Goal: Information Seeking & Learning: Learn about a topic

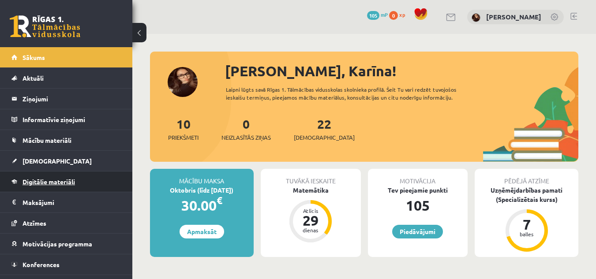
click at [72, 178] on link "Digitālie materiāli" at bounding box center [66, 182] width 110 height 20
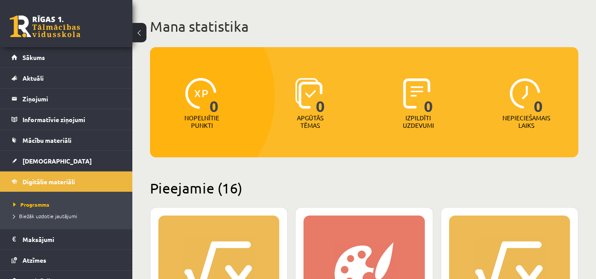
scroll to position [132, 0]
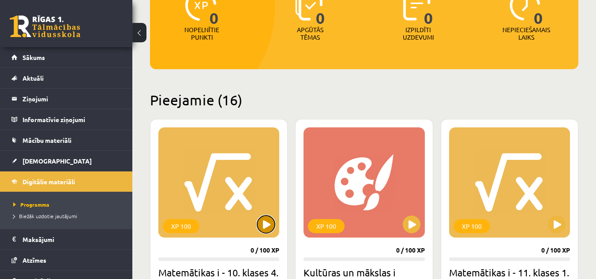
drag, startPoint x: 263, startPoint y: 219, endPoint x: 265, endPoint y: 214, distance: 4.9
click at [264, 216] on button at bounding box center [266, 225] width 18 height 18
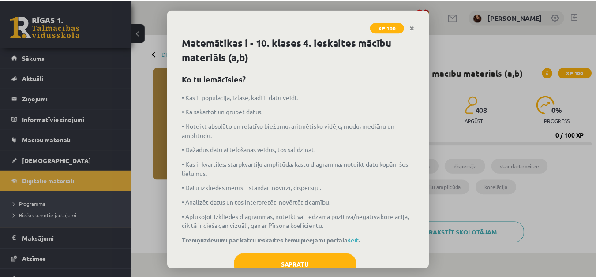
scroll to position [29, 0]
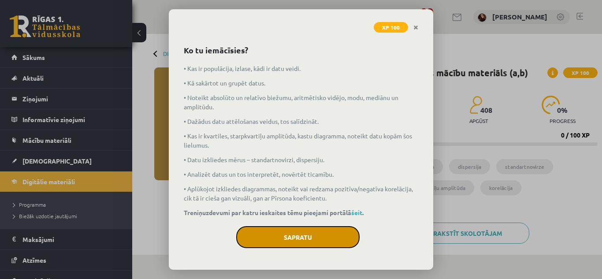
click at [293, 237] on button "Sapratu" at bounding box center [297, 237] width 123 height 22
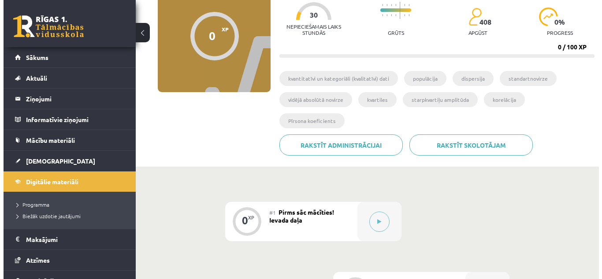
scroll to position [176, 0]
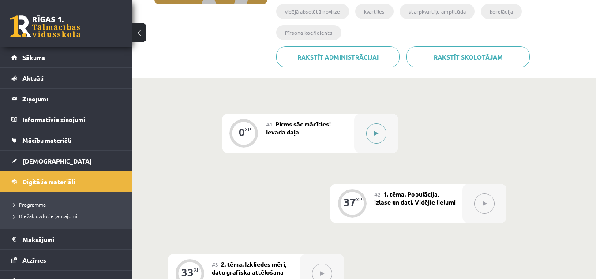
click at [379, 134] on button at bounding box center [376, 133] width 20 height 20
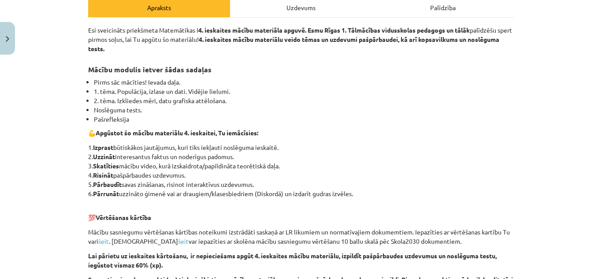
scroll to position [309, 0]
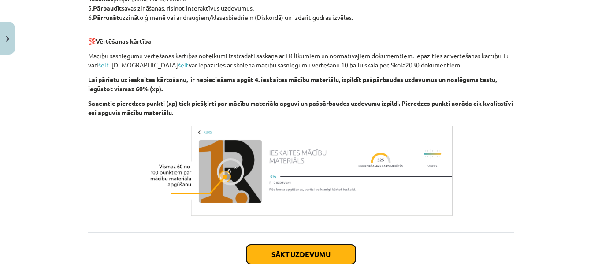
click at [321, 256] on button "Sākt uzdevumu" at bounding box center [300, 254] width 109 height 19
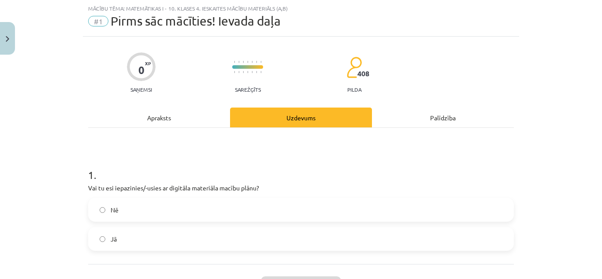
scroll to position [66, 0]
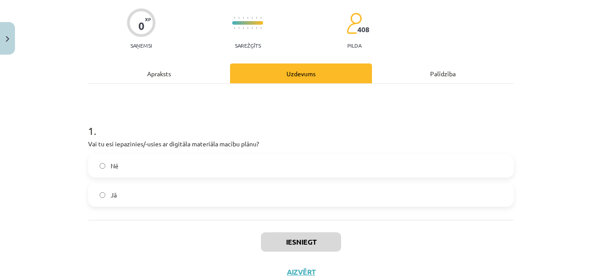
click at [201, 156] on label "Nē" at bounding box center [301, 166] width 424 height 22
click at [213, 200] on label "Jā" at bounding box center [301, 195] width 424 height 22
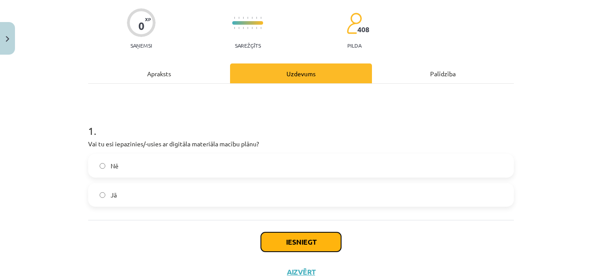
click at [303, 242] on button "Iesniegt" at bounding box center [301, 241] width 80 height 19
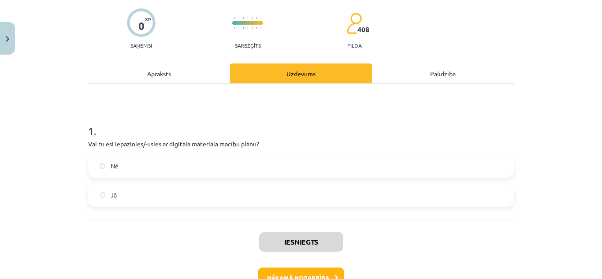
scroll to position [124, 0]
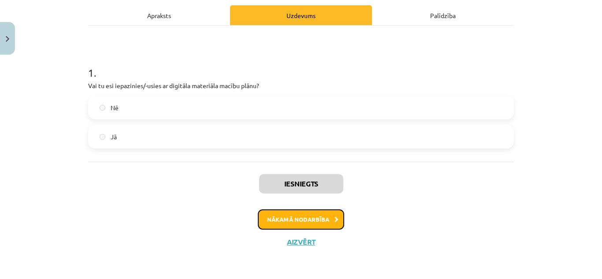
click at [335, 220] on icon at bounding box center [337, 220] width 4 height 6
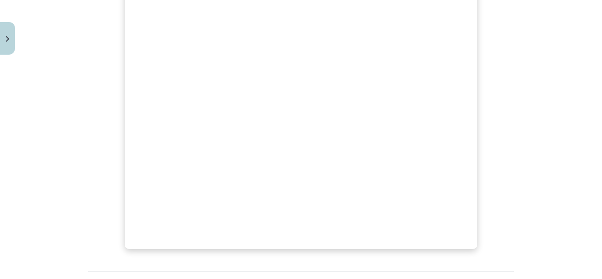
scroll to position [331, 0]
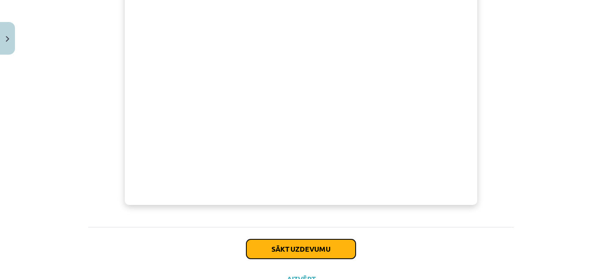
click at [314, 253] on button "Sākt uzdevumu" at bounding box center [300, 248] width 109 height 19
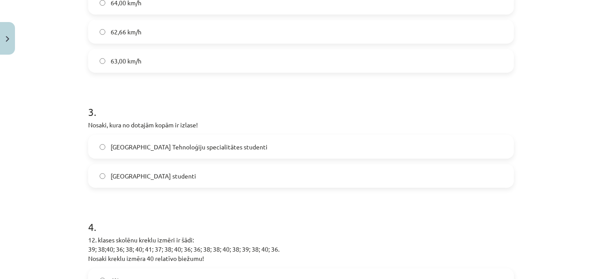
scroll to position [485, 0]
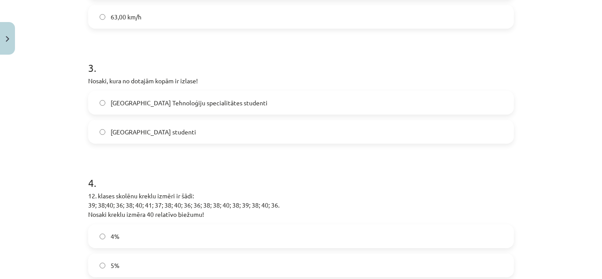
click at [134, 94] on label "Latvijas Universitātes Tehnoloģiju specialitātes studenti" at bounding box center [301, 103] width 424 height 22
click at [135, 129] on span "Latvijas Universitātes studenti" at bounding box center [154, 131] width 86 height 9
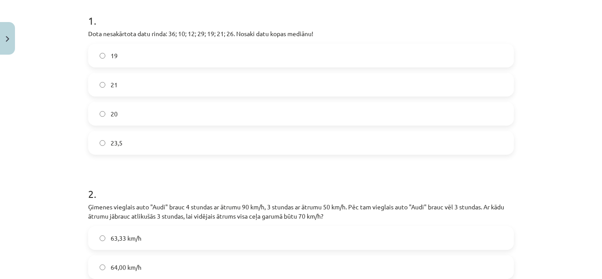
scroll to position [44, 0]
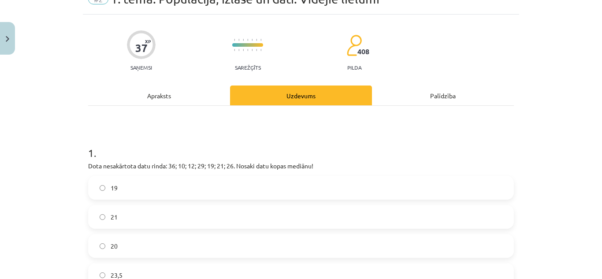
click at [121, 240] on label "20" at bounding box center [301, 246] width 424 height 22
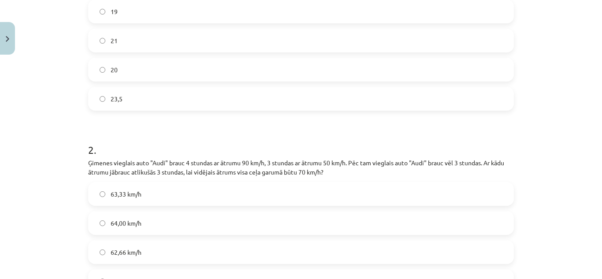
scroll to position [265, 0]
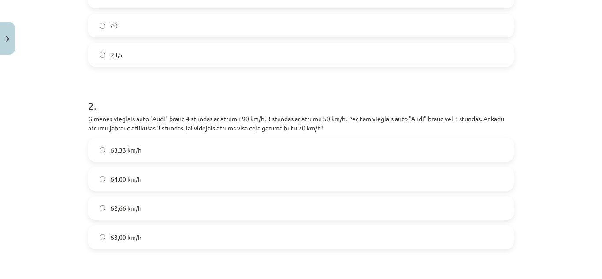
click at [113, 239] on span "63,00 km/h" at bounding box center [126, 237] width 31 height 9
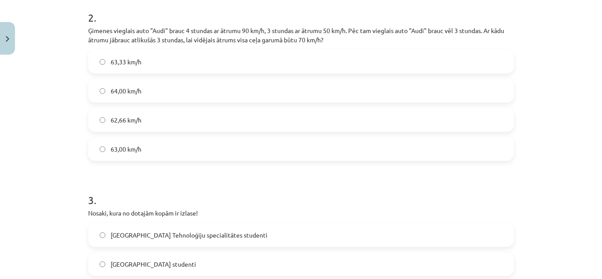
scroll to position [441, 0]
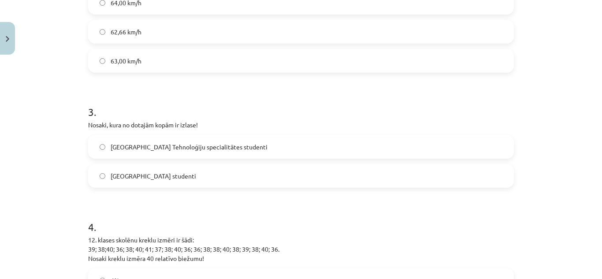
click at [243, 146] on span "Latvijas Universitātes Tehnoloģiju specialitātes studenti" at bounding box center [189, 146] width 157 height 9
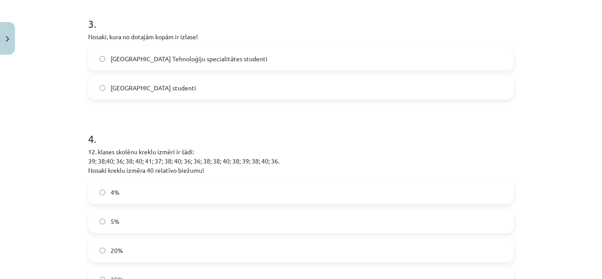
scroll to position [573, 0]
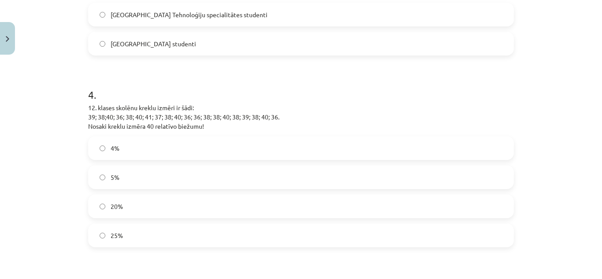
click at [125, 178] on label "5%" at bounding box center [301, 177] width 424 height 22
click at [202, 148] on label "4%" at bounding box center [301, 148] width 424 height 22
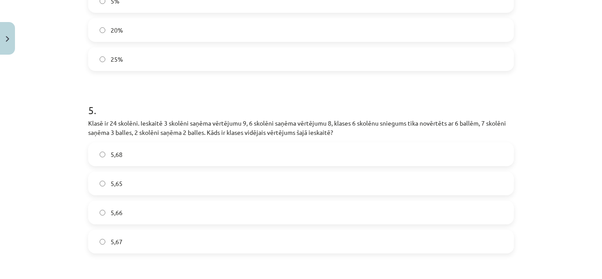
scroll to position [794, 0]
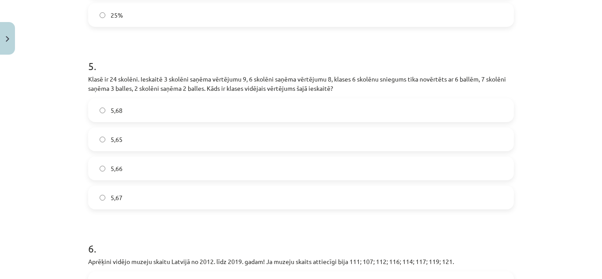
click at [154, 134] on label "5,65" at bounding box center [301, 139] width 424 height 22
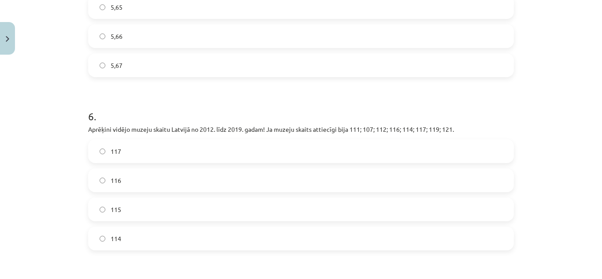
scroll to position [970, 0]
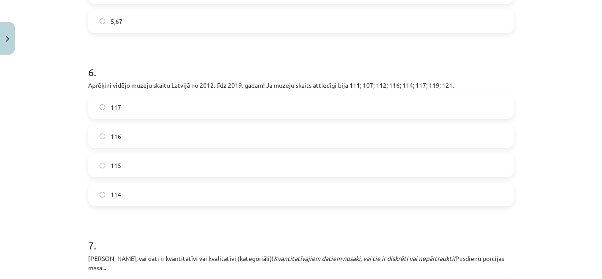
click at [114, 161] on span "115" at bounding box center [116, 165] width 11 height 9
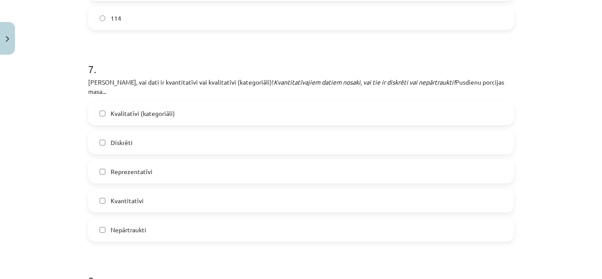
scroll to position [1191, 0]
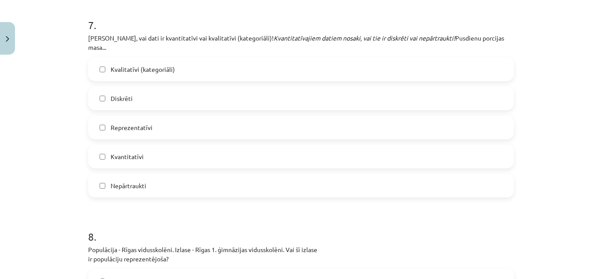
click at [188, 146] on label "Kvantitatīvi" at bounding box center [301, 157] width 424 height 22
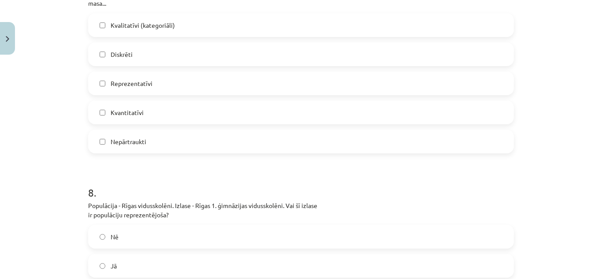
scroll to position [1279, 0]
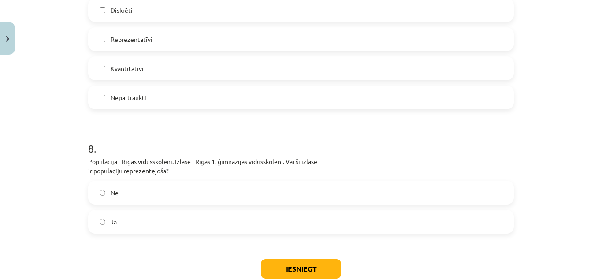
click at [158, 182] on label "Nē" at bounding box center [301, 193] width 424 height 22
click at [279, 264] on button "Iesniegt" at bounding box center [301, 268] width 80 height 19
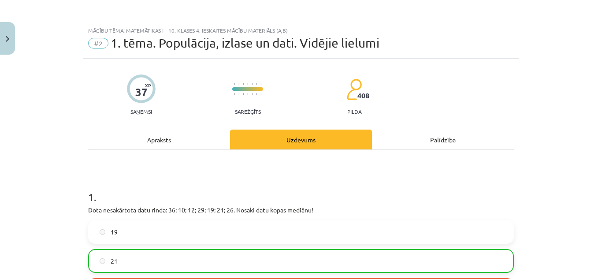
scroll to position [44, 0]
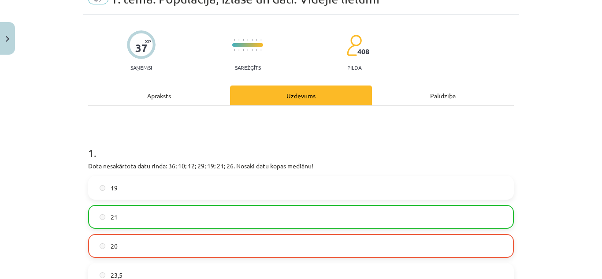
click at [235, 217] on label "21" at bounding box center [301, 217] width 424 height 22
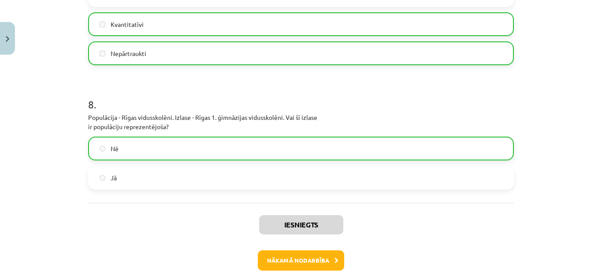
scroll to position [1355, 0]
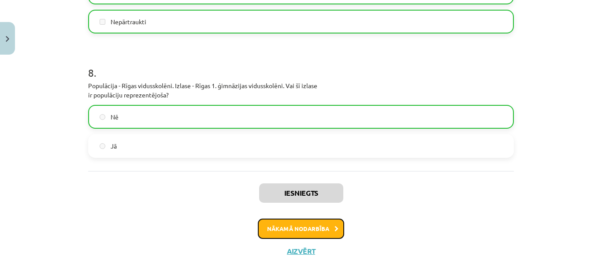
click at [318, 219] on button "Nākamā nodarbība" at bounding box center [301, 229] width 86 height 20
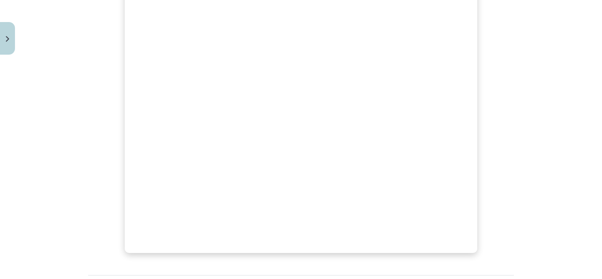
scroll to position [372, 0]
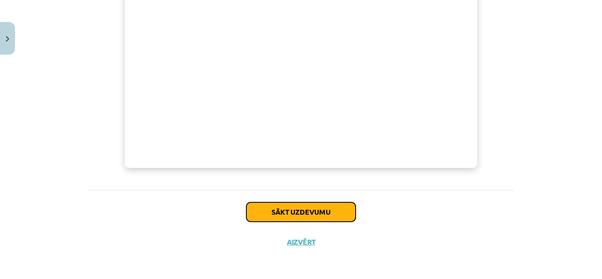
click at [295, 219] on button "Sākt uzdevumu" at bounding box center [300, 211] width 109 height 19
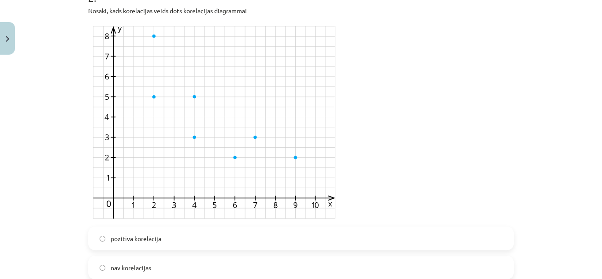
scroll to position [397, 0]
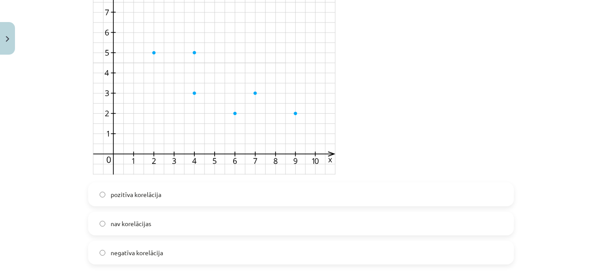
click at [141, 254] on span "negatīva korelācija" at bounding box center [137, 252] width 52 height 9
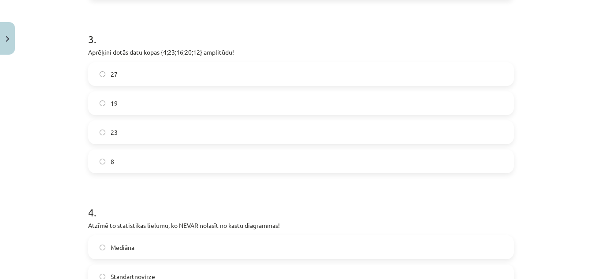
scroll to position [529, 0]
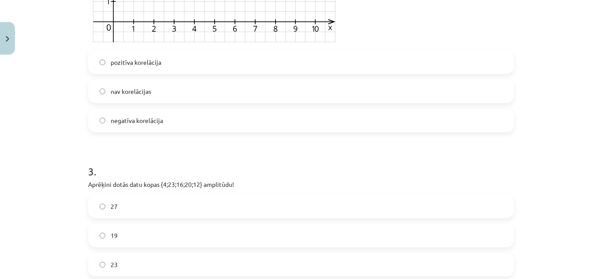
click at [147, 237] on label "19" at bounding box center [301, 235] width 424 height 22
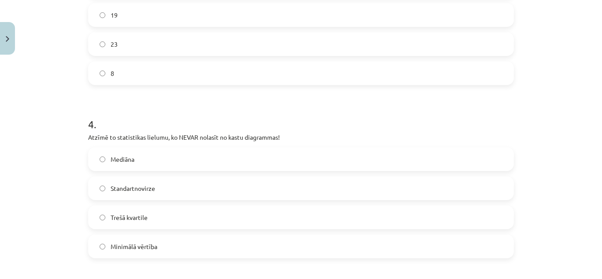
scroll to position [794, 0]
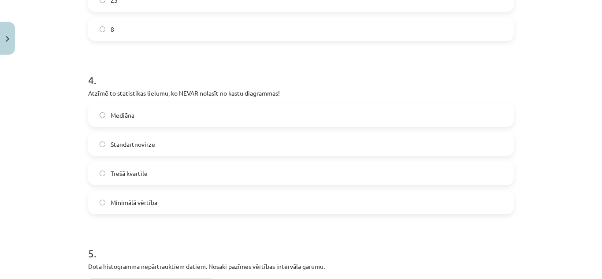
click at [183, 149] on label "Standartnovirze" at bounding box center [301, 144] width 424 height 22
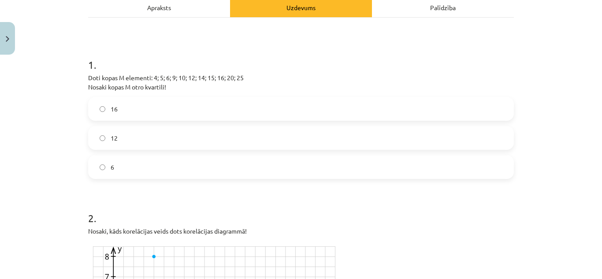
scroll to position [88, 0]
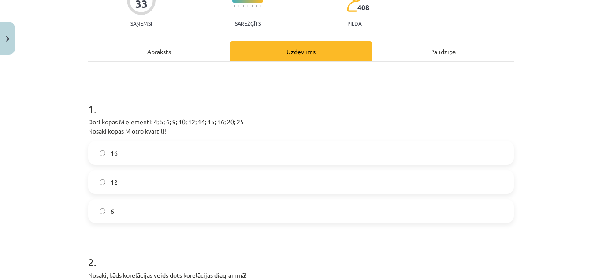
click at [207, 183] on label "12" at bounding box center [301, 182] width 424 height 22
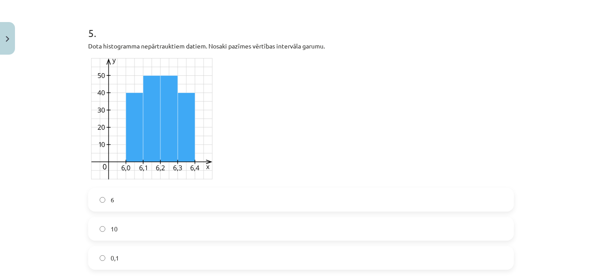
scroll to position [1102, 0]
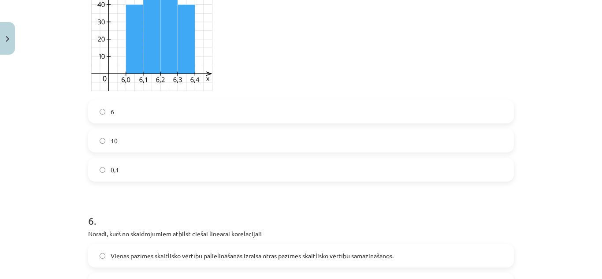
click at [147, 105] on label "6" at bounding box center [301, 112] width 424 height 22
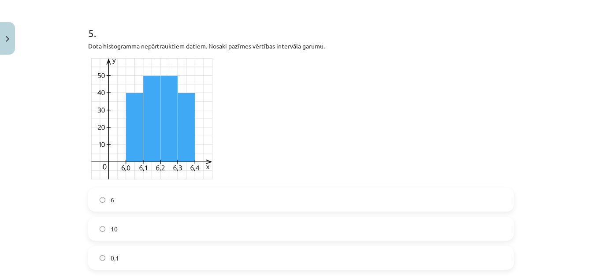
scroll to position [1058, 0]
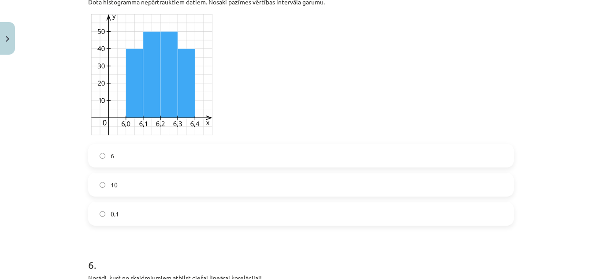
click at [187, 182] on label "10" at bounding box center [301, 185] width 424 height 22
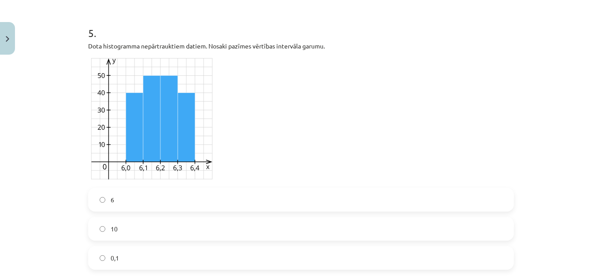
click at [145, 250] on label "0,1" at bounding box center [301, 258] width 424 height 22
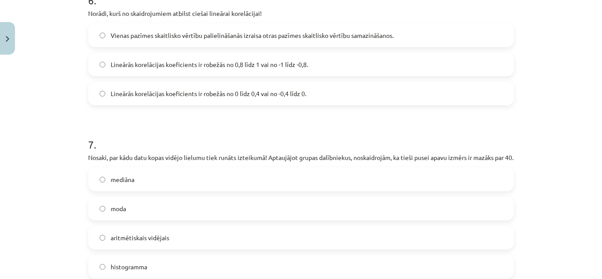
scroll to position [1367, 0]
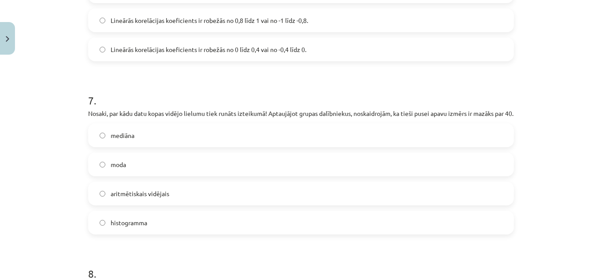
click at [241, 195] on label "aritmētiskais vidējais" at bounding box center [301, 194] width 424 height 22
click at [168, 141] on label "mediāna" at bounding box center [301, 135] width 424 height 22
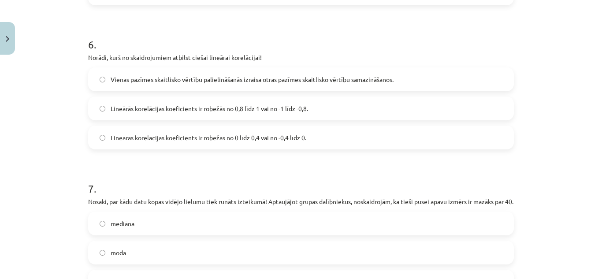
click at [255, 85] on label "Vienas pazīmes skaitlisko vērtību palielināšanās izraisa otras pazīmes skaitlis…" at bounding box center [301, 79] width 424 height 22
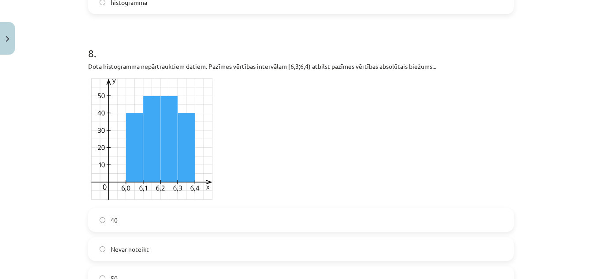
scroll to position [1631, 0]
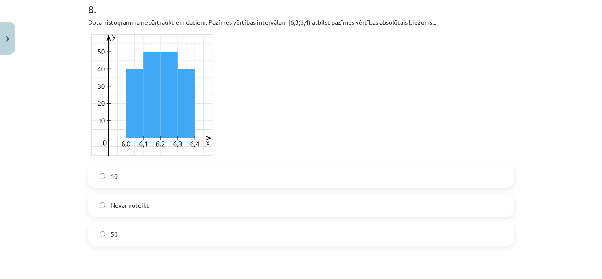
click at [139, 176] on label "40" at bounding box center [301, 176] width 424 height 22
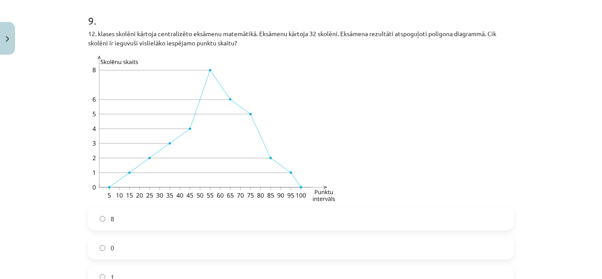
scroll to position [1940, 0]
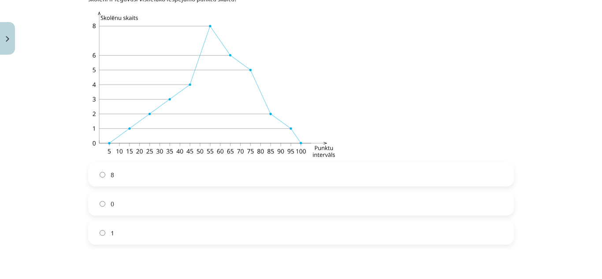
click at [237, 204] on label "0" at bounding box center [301, 204] width 424 height 22
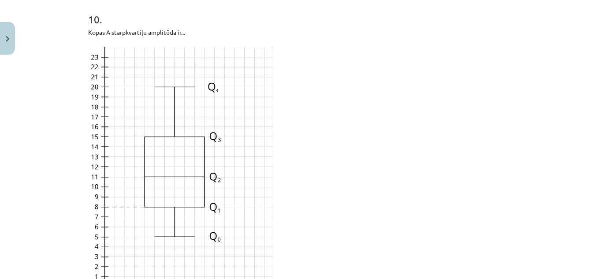
scroll to position [2381, 0]
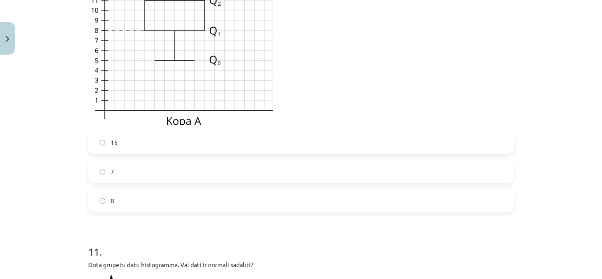
drag, startPoint x: 130, startPoint y: 168, endPoint x: 130, endPoint y: 159, distance: 8.8
click at [129, 168] on label "7" at bounding box center [301, 172] width 424 height 22
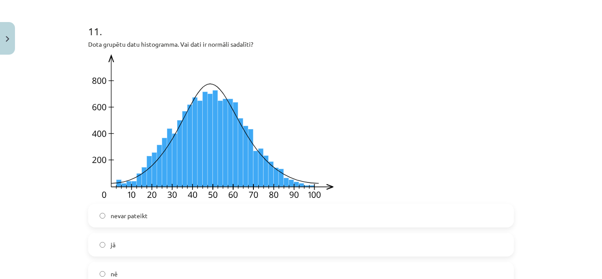
scroll to position [2646, 0]
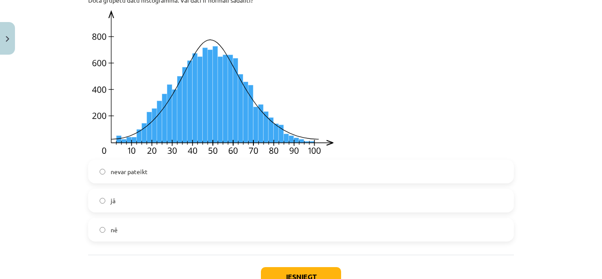
click at [125, 194] on label "jā" at bounding box center [301, 201] width 424 height 22
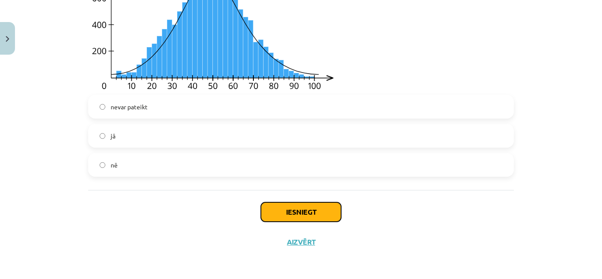
click at [303, 210] on button "Iesniegt" at bounding box center [301, 211] width 80 height 19
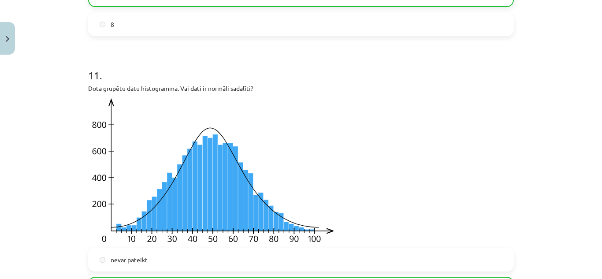
scroll to position [2739, 0]
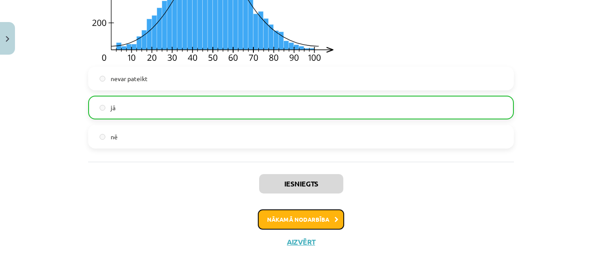
click at [323, 219] on button "Nākamā nodarbība" at bounding box center [301, 219] width 86 height 20
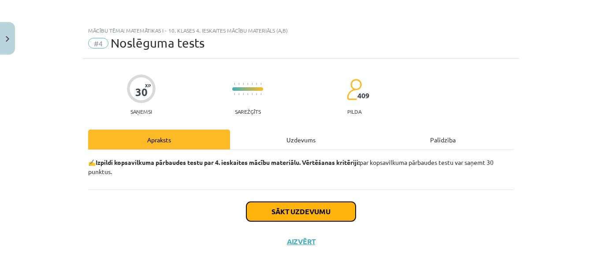
click at [328, 213] on button "Sākt uzdevumu" at bounding box center [300, 211] width 109 height 19
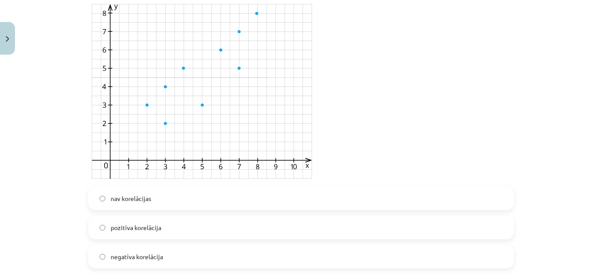
scroll to position [265, 0]
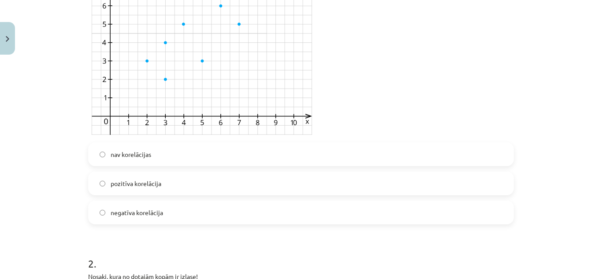
click at [154, 187] on span "pozitīva korelācija" at bounding box center [136, 183] width 51 height 9
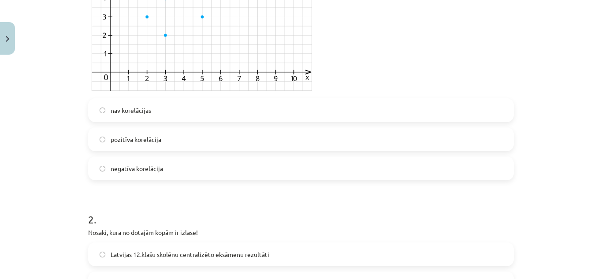
scroll to position [397, 0]
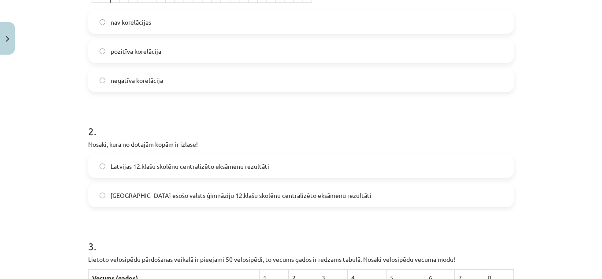
click at [286, 196] on span "Rīgā esošo valsts ģimnāziju 12.klašu skolēnu centralizēto eksāmenu rezultāti" at bounding box center [241, 195] width 261 height 9
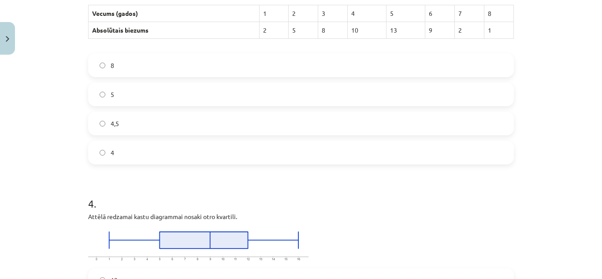
scroll to position [794, 0]
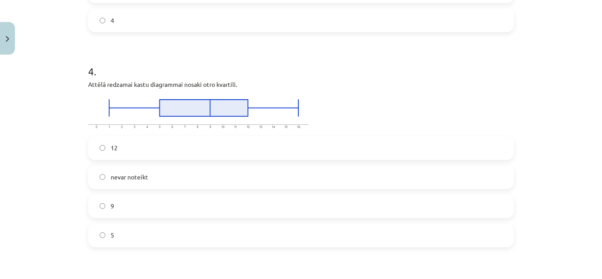
click at [161, 206] on label "9" at bounding box center [301, 206] width 424 height 22
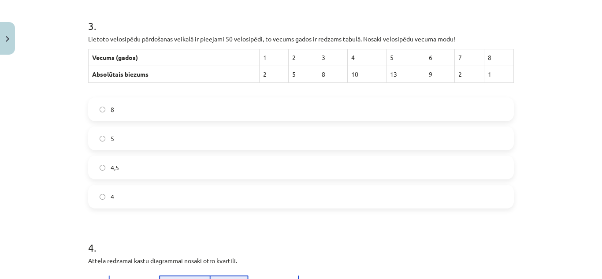
scroll to position [573, 0]
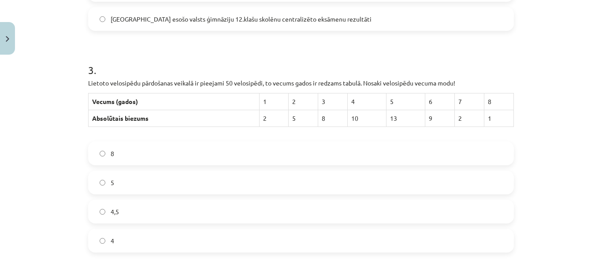
click at [151, 246] on label "4" at bounding box center [301, 241] width 424 height 22
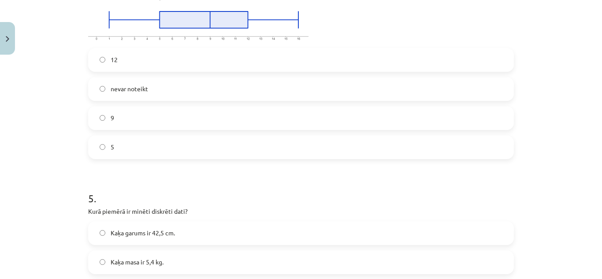
scroll to position [1014, 0]
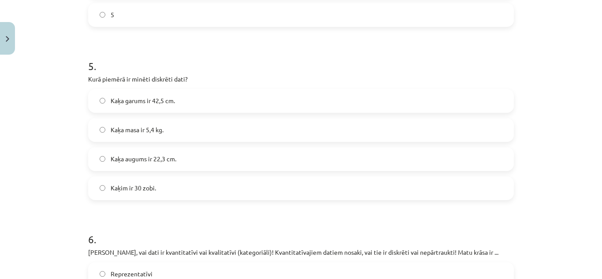
click at [146, 185] on span "Kaķim ir 30 zobi." at bounding box center [133, 187] width 45 height 9
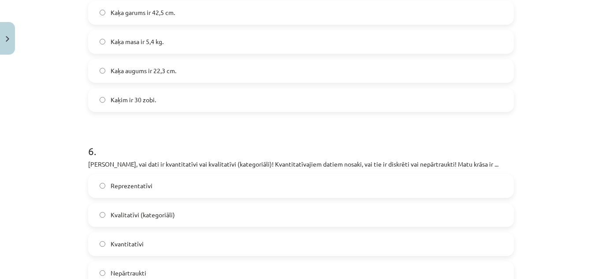
scroll to position [1191, 0]
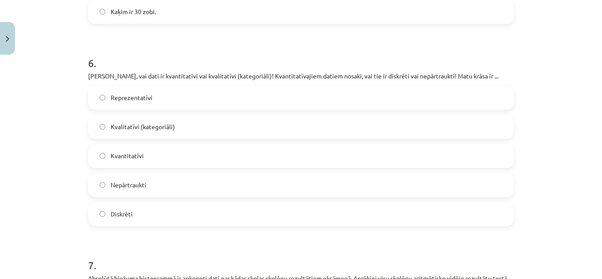
click at [238, 125] on label "Kvalitatīvi (kategoriāli)" at bounding box center [301, 127] width 424 height 22
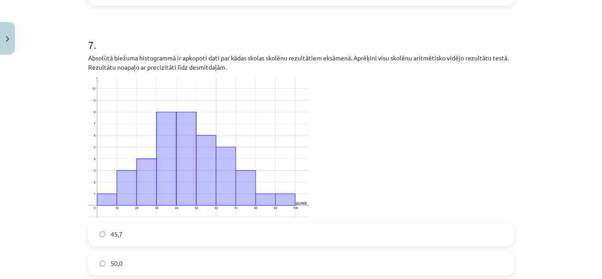
scroll to position [1499, 0]
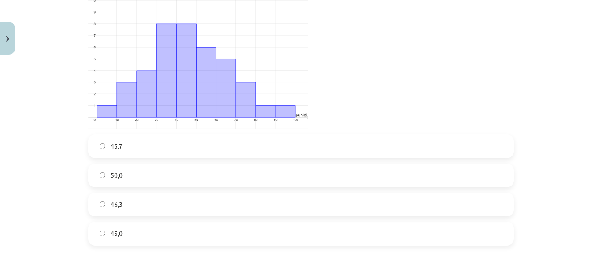
click at [138, 232] on label "45,0" at bounding box center [301, 234] width 424 height 22
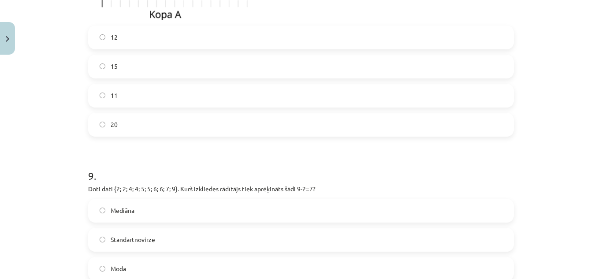
scroll to position [2072, 0]
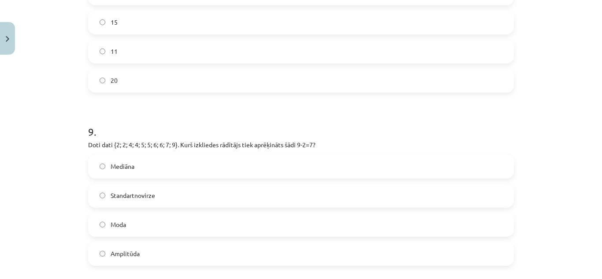
click at [119, 226] on span "Moda" at bounding box center [118, 224] width 15 height 9
click at [149, 254] on label "Amplitūda" at bounding box center [301, 254] width 424 height 22
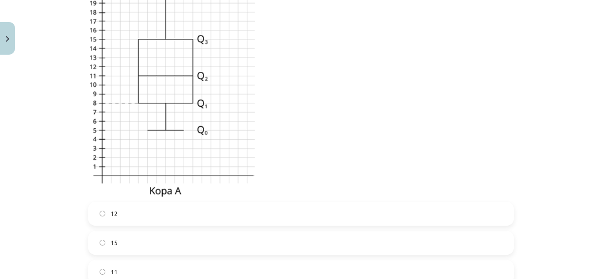
scroll to position [1896, 0]
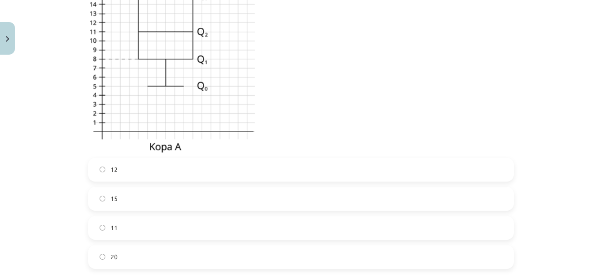
click at [142, 223] on label "11" at bounding box center [301, 228] width 424 height 22
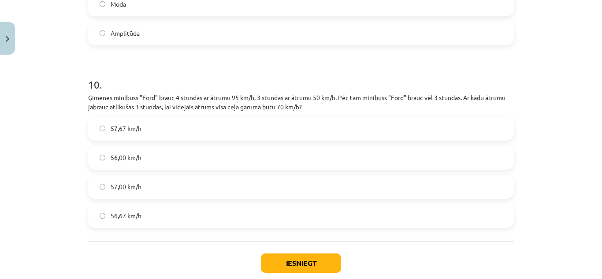
scroll to position [2337, 0]
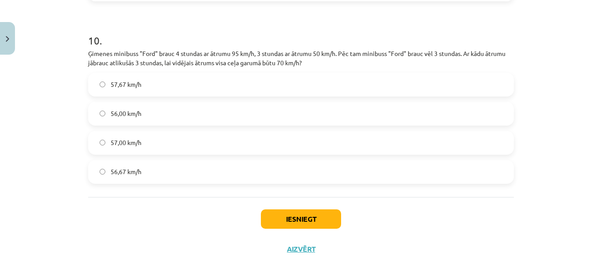
click at [156, 170] on label "56,67 km/h" at bounding box center [301, 172] width 424 height 22
click at [290, 216] on button "Iesniegt" at bounding box center [301, 218] width 80 height 19
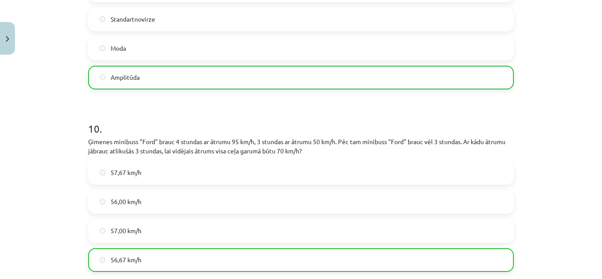
scroll to position [2372, 0]
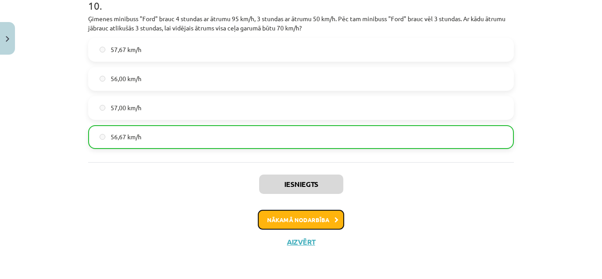
click at [307, 221] on button "Nākamā nodarbība" at bounding box center [301, 220] width 86 height 20
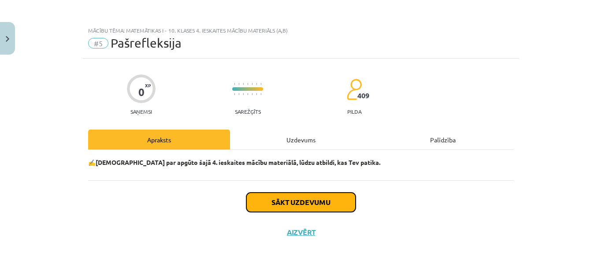
click at [337, 202] on button "Sākt uzdevumu" at bounding box center [300, 202] width 109 height 19
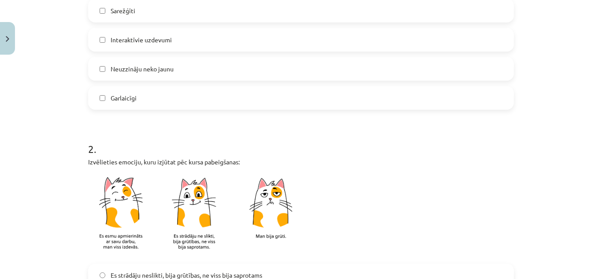
scroll to position [397, 0]
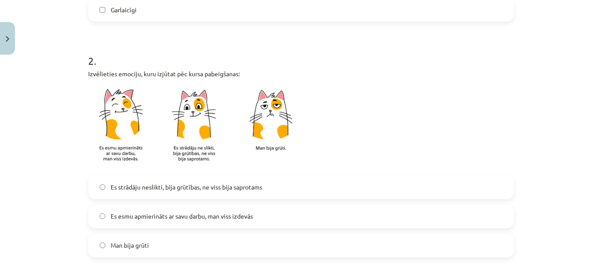
click at [231, 189] on span "Es strādāju neslikti, bija grūtības, ne viss bija saprotams" at bounding box center [187, 187] width 152 height 9
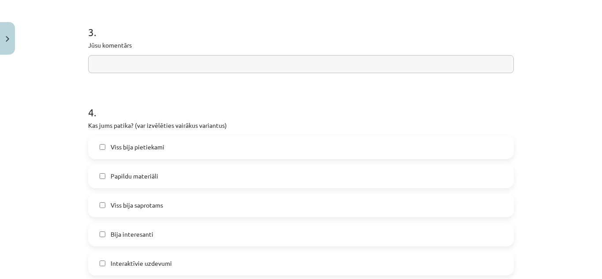
scroll to position [705, 0]
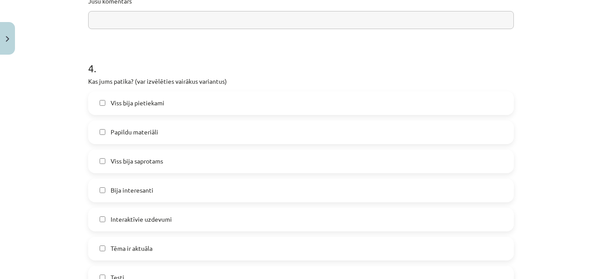
click at [172, 97] on label "Viss bija pietiekami" at bounding box center [301, 103] width 424 height 22
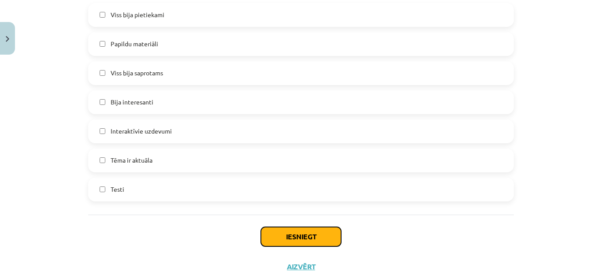
click at [303, 235] on button "Iesniegt" at bounding box center [301, 236] width 80 height 19
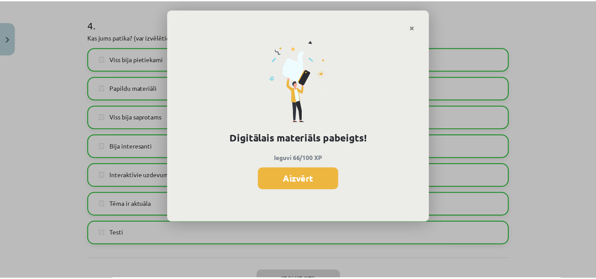
scroll to position [818, 0]
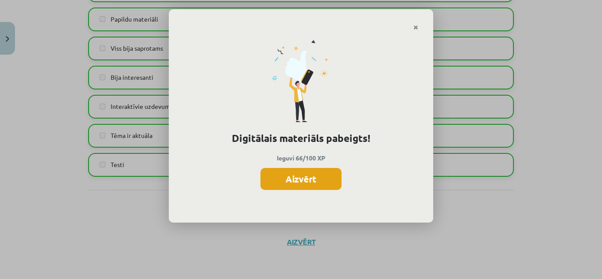
click at [314, 182] on button "Aizvērt" at bounding box center [301, 179] width 81 height 22
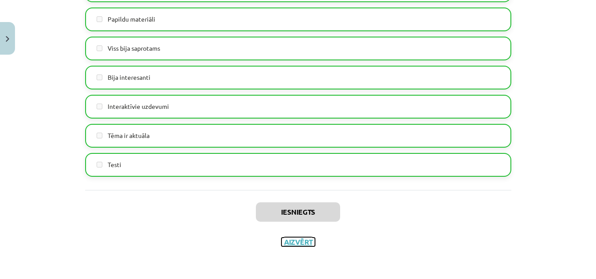
click at [302, 242] on button "Aizvērt" at bounding box center [298, 242] width 34 height 9
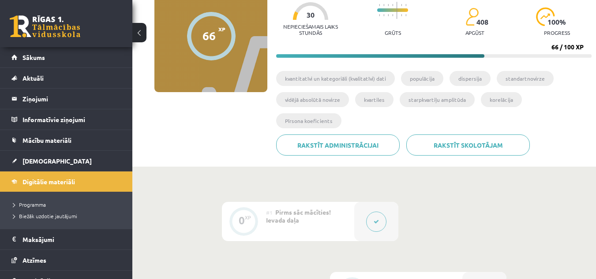
scroll to position [0, 0]
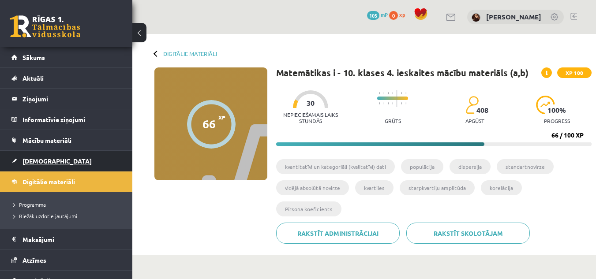
click at [50, 158] on link "[DEMOGRAPHIC_DATA]" at bounding box center [66, 161] width 110 height 20
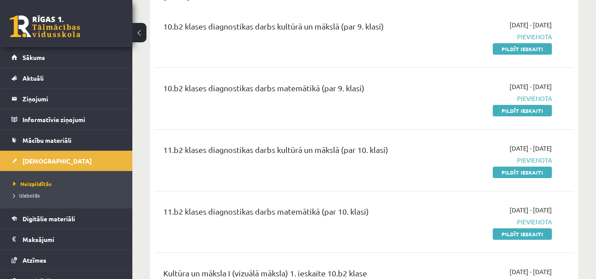
scroll to position [485, 0]
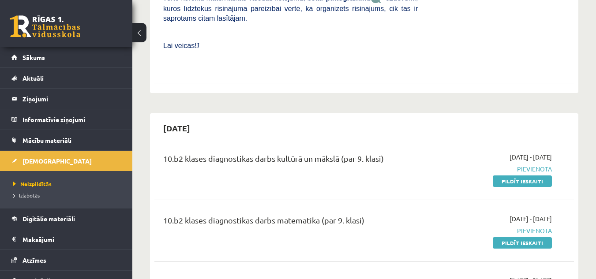
click at [420, 155] on div "10.b2 klases diagnostikas darbs kultūrā un mākslā (par 9. klasi)" at bounding box center [291, 169] width 268 height 33
click at [59, 139] on span "Mācību materiāli" at bounding box center [46, 140] width 49 height 8
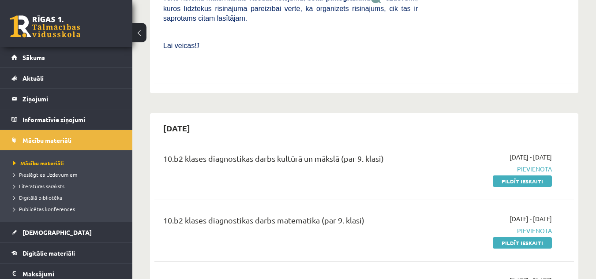
click at [56, 165] on span "Mācību materiāli" at bounding box center [38, 163] width 51 height 7
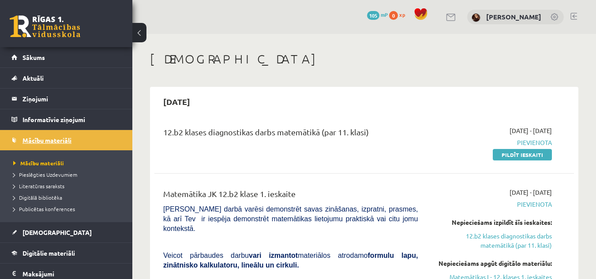
click at [56, 138] on span "Mācību materiāli" at bounding box center [46, 140] width 49 height 8
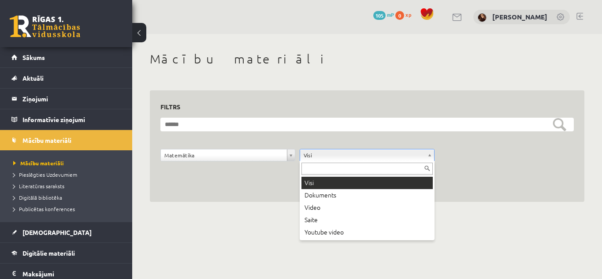
drag, startPoint x: 559, startPoint y: 187, endPoint x: 557, endPoint y: 172, distance: 14.7
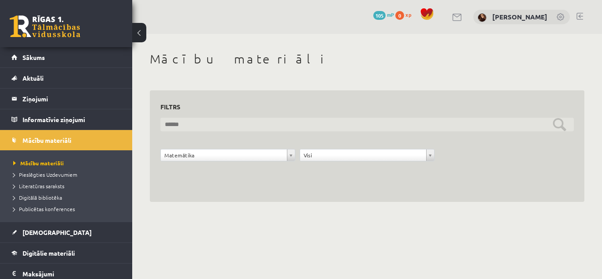
click at [545, 123] on input "text" at bounding box center [368, 125] width 414 height 14
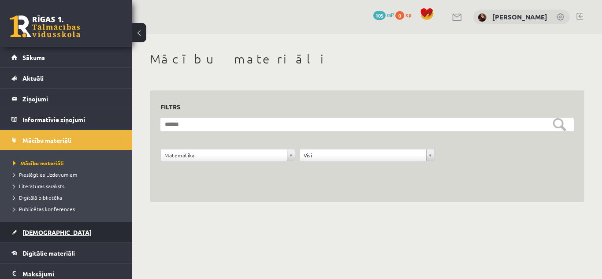
click at [44, 227] on link "[DEMOGRAPHIC_DATA]" at bounding box center [66, 232] width 110 height 20
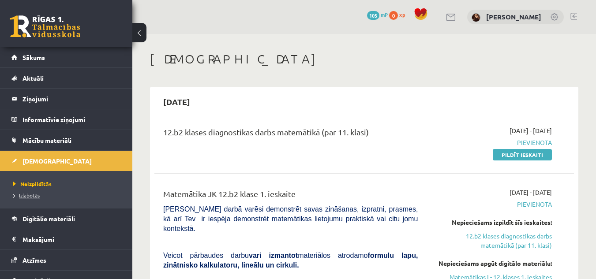
click at [32, 198] on span "Izlabotās" at bounding box center [26, 195] width 26 height 7
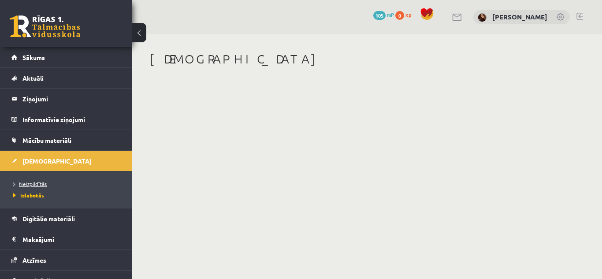
click at [40, 182] on span "Neizpildītās" at bounding box center [30, 183] width 34 height 7
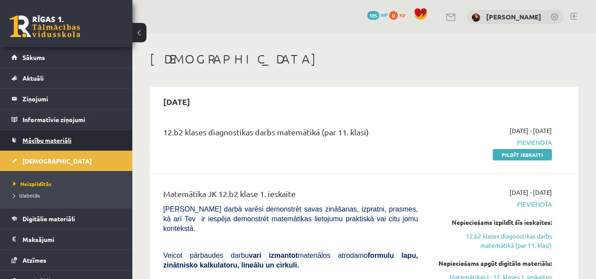
click at [53, 137] on span "Mācību materiāli" at bounding box center [46, 140] width 49 height 8
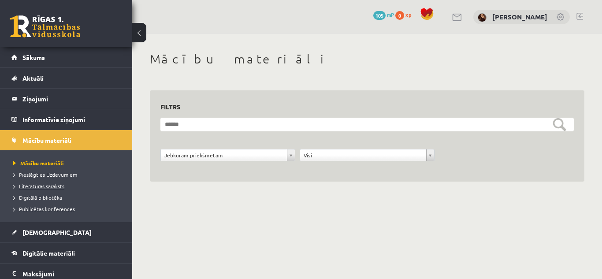
click at [48, 184] on span "Literatūras saraksts" at bounding box center [38, 186] width 51 height 7
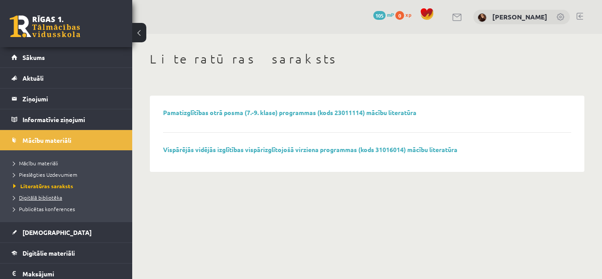
click at [51, 195] on span "Digitālā bibliotēka" at bounding box center [37, 197] width 49 height 7
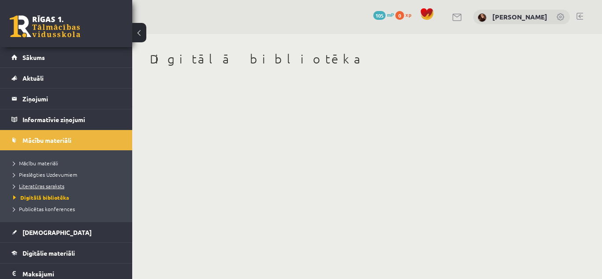
click at [52, 185] on span "Literatūras saraksts" at bounding box center [38, 186] width 51 height 7
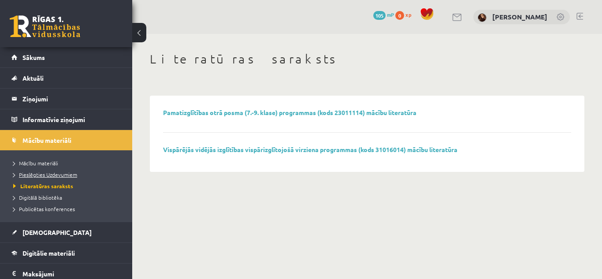
scroll to position [88, 0]
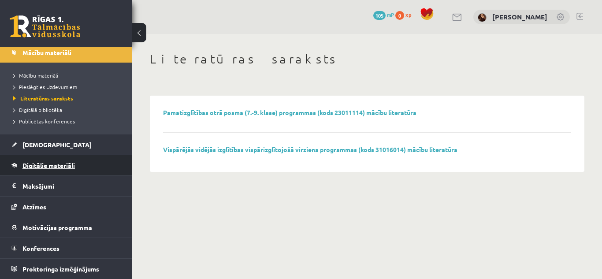
click at [71, 167] on span "Digitālie materiāli" at bounding box center [48, 165] width 52 height 8
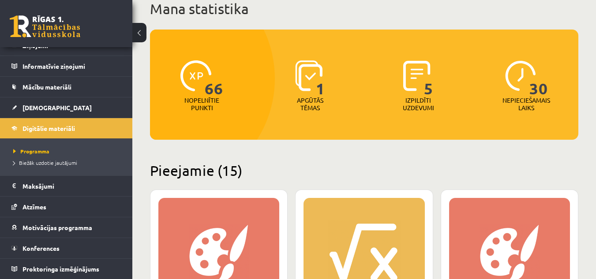
scroll to position [150, 0]
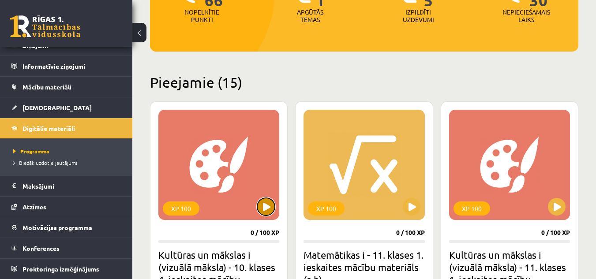
click at [263, 209] on button at bounding box center [266, 207] width 18 height 18
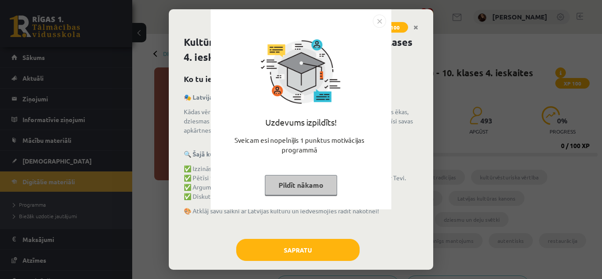
click at [311, 185] on button "Pildīt nākamo" at bounding box center [301, 185] width 72 height 20
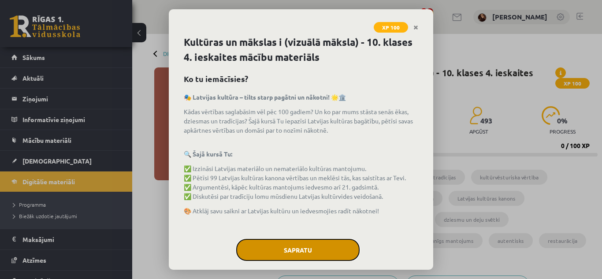
click at [299, 242] on button "Sapratu" at bounding box center [297, 250] width 123 height 22
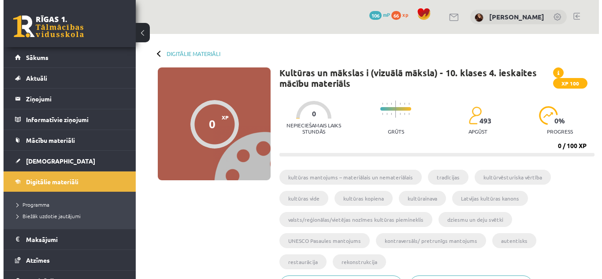
scroll to position [176, 0]
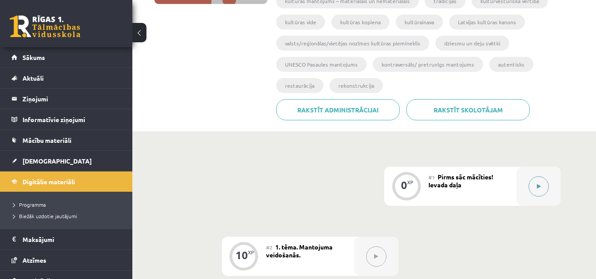
click at [532, 181] on button at bounding box center [538, 186] width 20 height 20
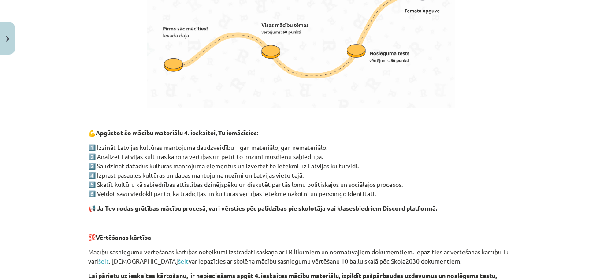
scroll to position [617, 0]
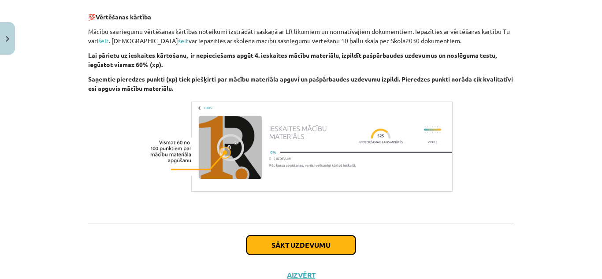
click at [314, 246] on button "Sākt uzdevumu" at bounding box center [300, 244] width 109 height 19
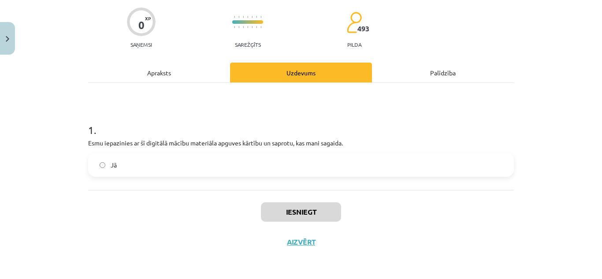
scroll to position [22, 0]
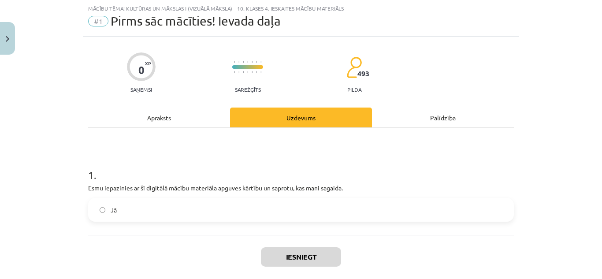
click at [208, 214] on label "Jā" at bounding box center [301, 210] width 424 height 22
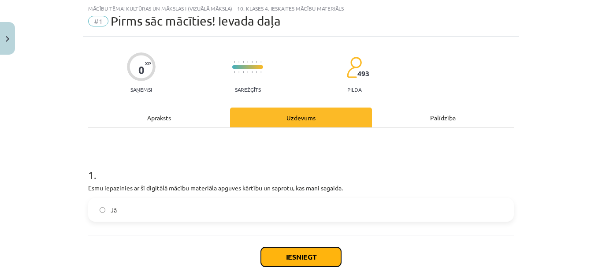
click at [321, 252] on button "Iesniegt" at bounding box center [301, 256] width 80 height 19
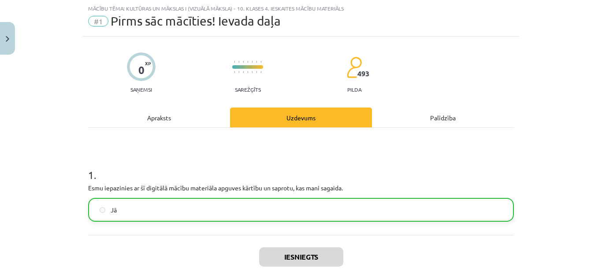
scroll to position [95, 0]
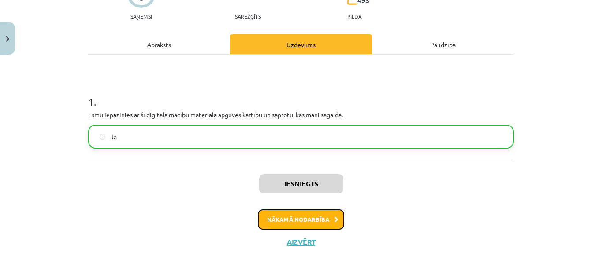
click at [314, 216] on button "Nākamā nodarbība" at bounding box center [301, 219] width 86 height 20
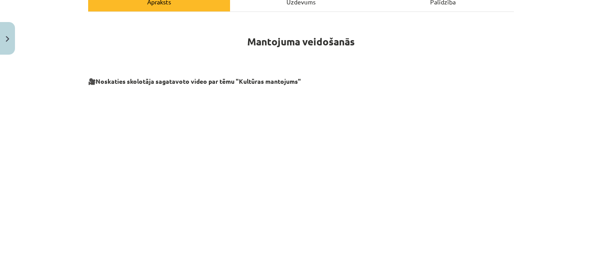
scroll to position [182, 0]
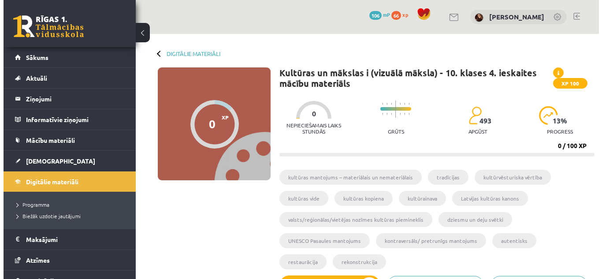
scroll to position [176, 0]
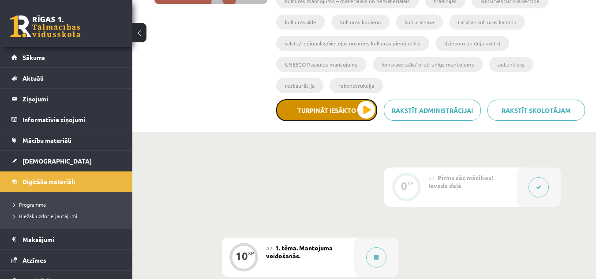
click at [359, 116] on button "Turpināt iesākto" at bounding box center [326, 110] width 101 height 22
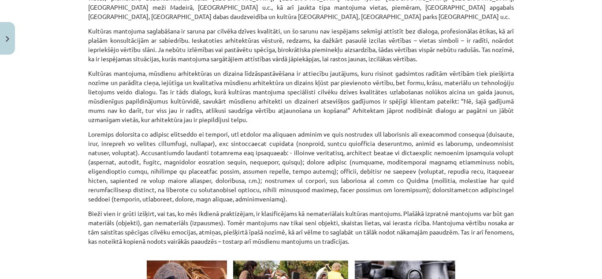
scroll to position [1240, 0]
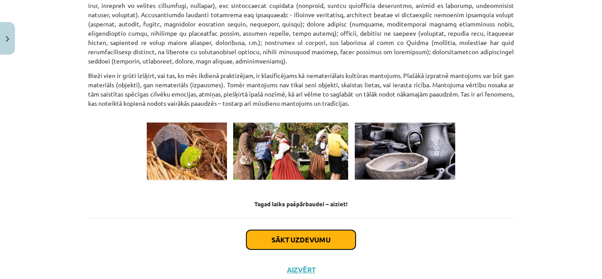
click at [305, 230] on button "Sākt uzdevumu" at bounding box center [300, 239] width 109 height 19
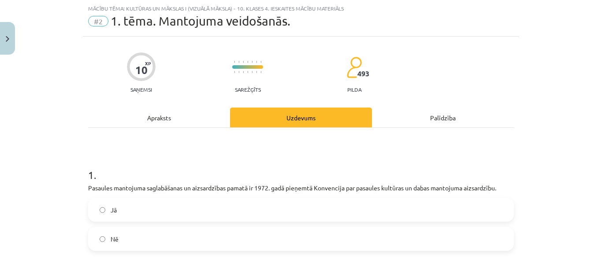
click at [306, 213] on label "Jā" at bounding box center [301, 210] width 424 height 22
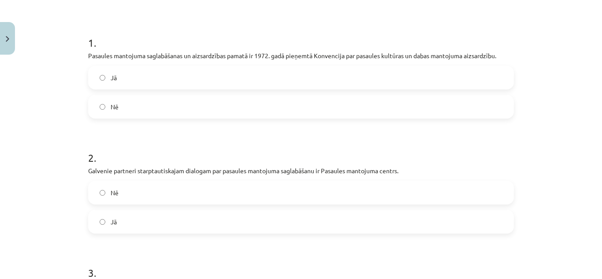
click at [198, 223] on label "Jā" at bounding box center [301, 222] width 424 height 22
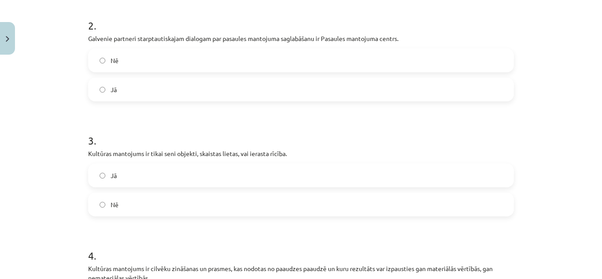
click at [198, 210] on label "Nē" at bounding box center [301, 205] width 424 height 22
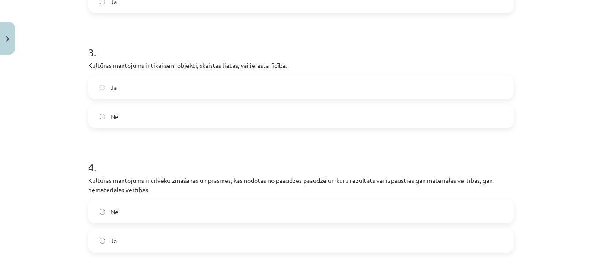
click at [271, 242] on label "Jā" at bounding box center [301, 241] width 424 height 22
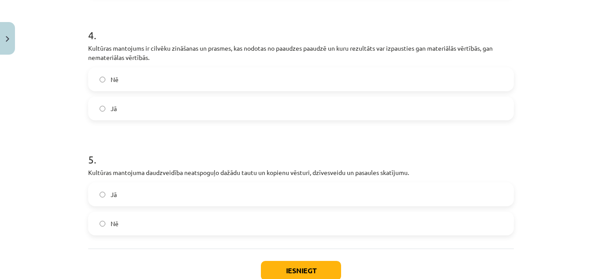
click at [233, 219] on label "Nē" at bounding box center [301, 224] width 424 height 22
click at [303, 272] on button "Iesniegt" at bounding box center [301, 270] width 80 height 19
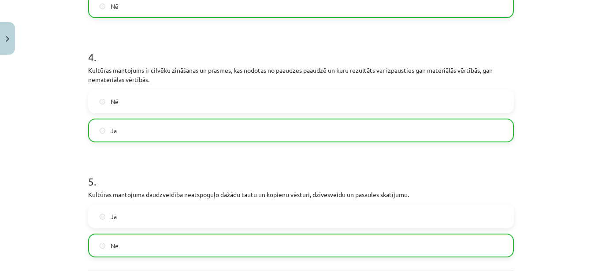
scroll to position [594, 0]
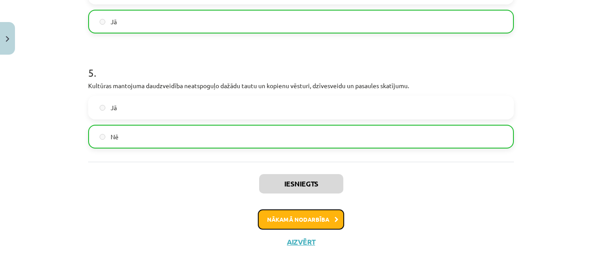
click at [313, 218] on button "Nākamā nodarbība" at bounding box center [301, 219] width 86 height 20
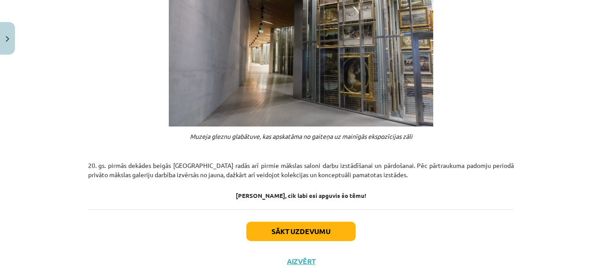
scroll to position [728, 0]
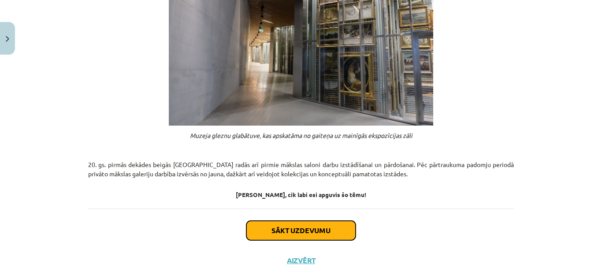
click at [325, 221] on button "Sākt uzdevumu" at bounding box center [300, 230] width 109 height 19
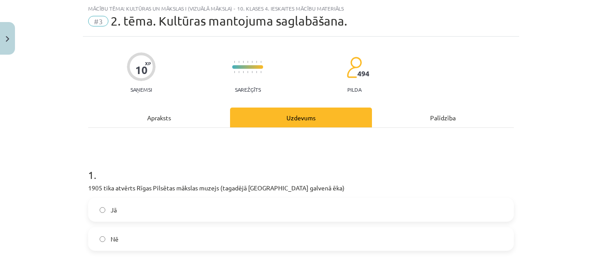
scroll to position [110, 0]
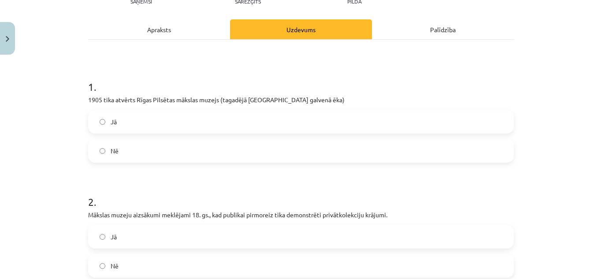
click at [358, 123] on label "Jā" at bounding box center [301, 122] width 424 height 22
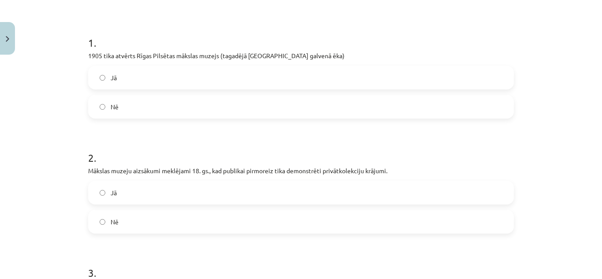
click at [331, 191] on label "Jā" at bounding box center [301, 193] width 424 height 22
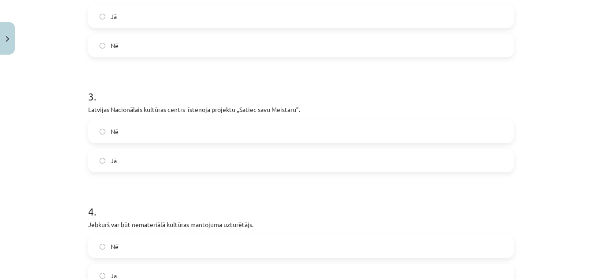
click at [223, 154] on label "Jā" at bounding box center [301, 160] width 424 height 22
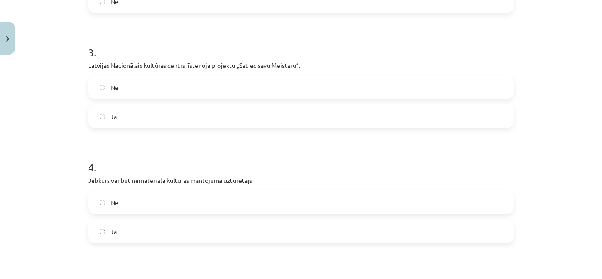
click at [217, 203] on label "Nē" at bounding box center [301, 202] width 424 height 22
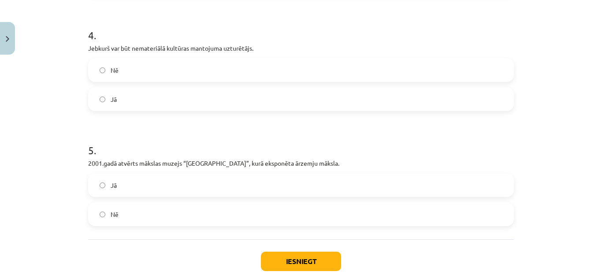
click at [200, 187] on label "Jā" at bounding box center [301, 185] width 424 height 22
click at [304, 258] on button "Iesniegt" at bounding box center [301, 261] width 80 height 19
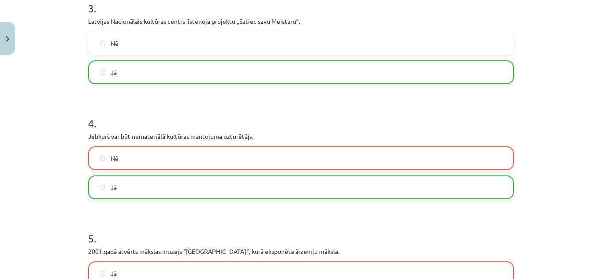
scroll to position [551, 0]
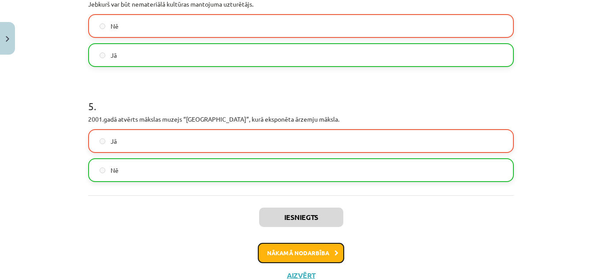
click at [305, 256] on button "Nākamā nodarbība" at bounding box center [301, 253] width 86 height 20
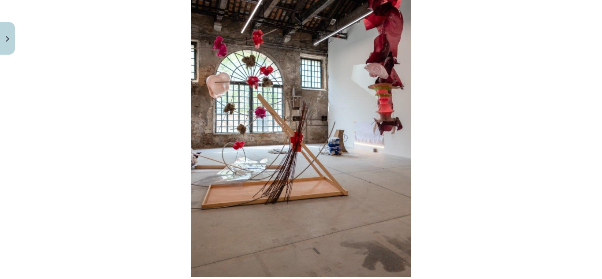
scroll to position [523, 0]
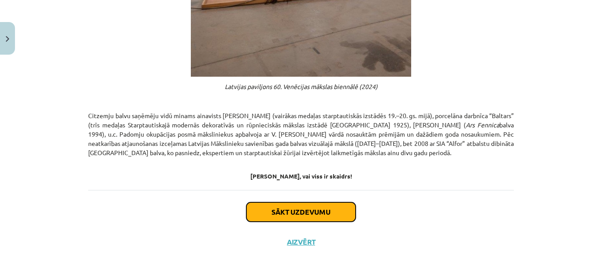
click at [294, 211] on button "Sākt uzdevumu" at bounding box center [300, 211] width 109 height 19
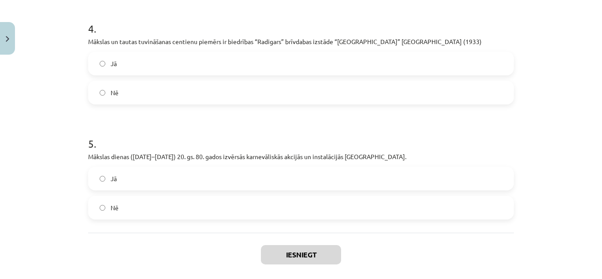
scroll to position [22, 0]
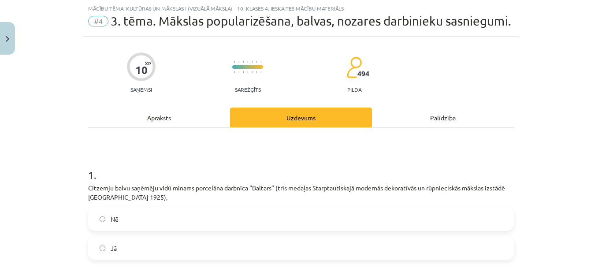
drag, startPoint x: 151, startPoint y: 259, endPoint x: 146, endPoint y: 264, distance: 6.9
click at [146, 259] on label "Jā" at bounding box center [301, 248] width 424 height 22
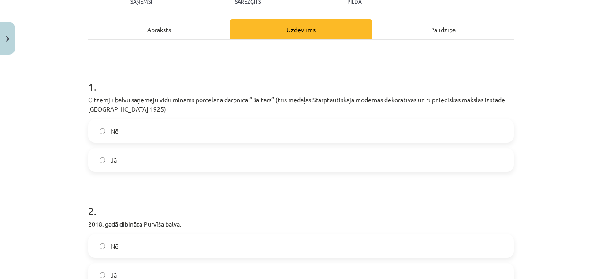
scroll to position [154, 0]
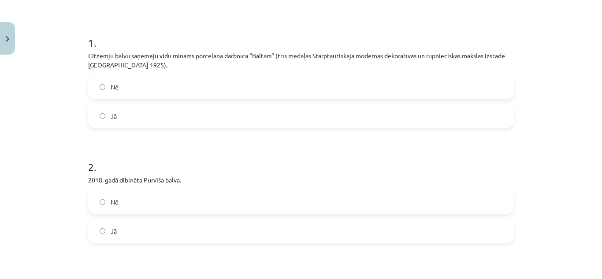
click at [148, 242] on label "Jā" at bounding box center [301, 231] width 424 height 22
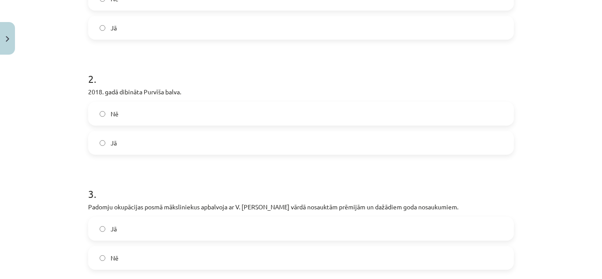
scroll to position [331, 0]
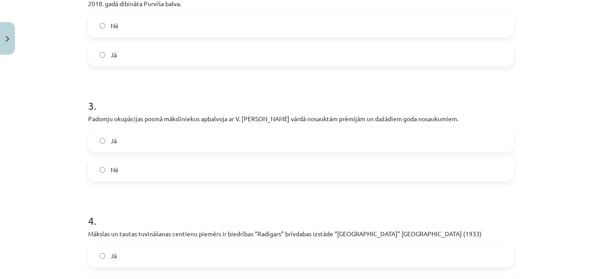
click at [269, 179] on label "Nē" at bounding box center [301, 170] width 424 height 22
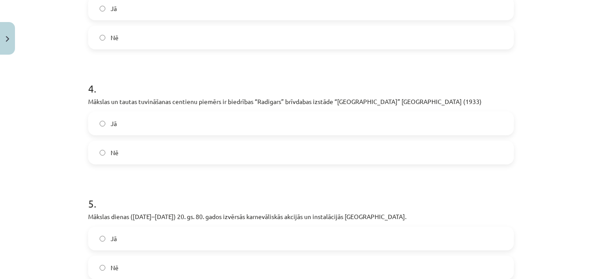
scroll to position [375, 0]
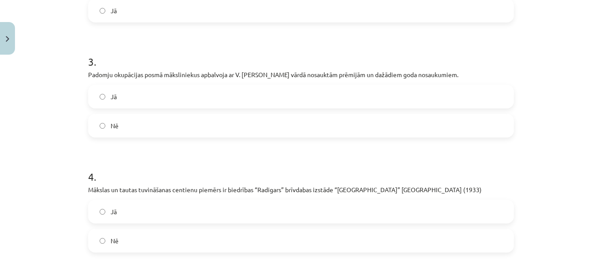
click at [302, 108] on label "Jā" at bounding box center [301, 97] width 424 height 22
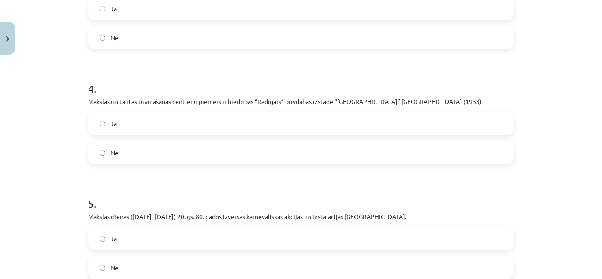
click at [235, 134] on label "Jā" at bounding box center [301, 123] width 424 height 22
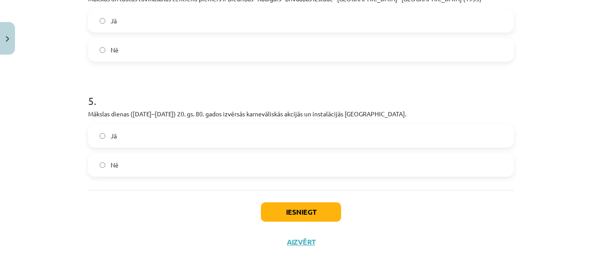
click at [207, 131] on label "Jā" at bounding box center [301, 136] width 424 height 22
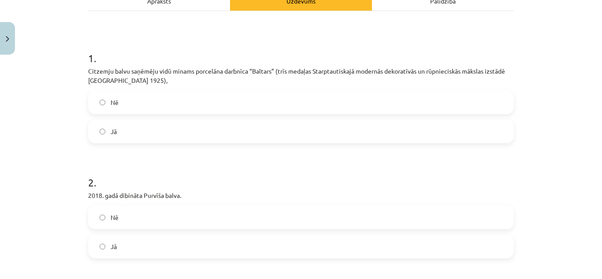
scroll to position [315, 0]
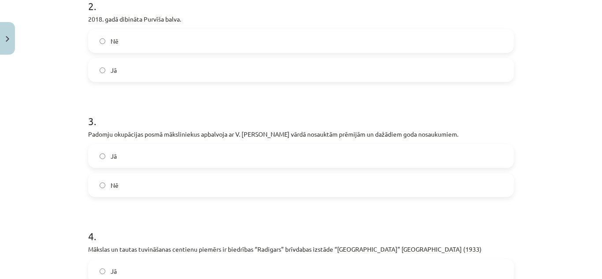
click at [139, 52] on label "Nē" at bounding box center [301, 41] width 424 height 22
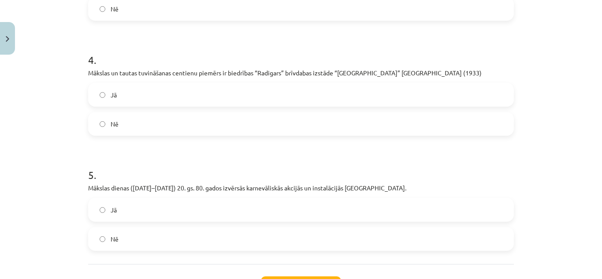
scroll to position [580, 0]
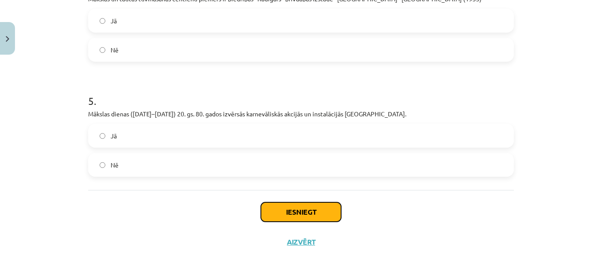
click at [318, 214] on button "Iesniegt" at bounding box center [301, 211] width 80 height 19
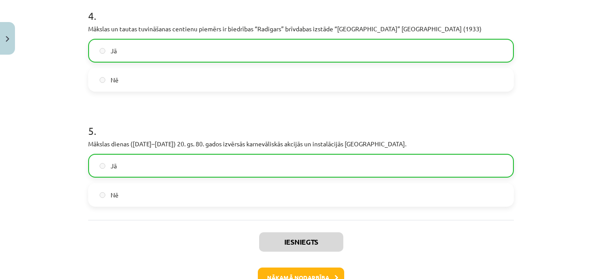
scroll to position [608, 0]
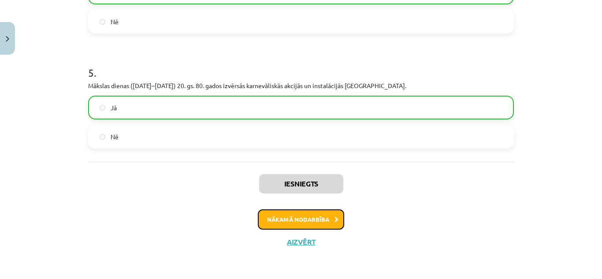
click at [323, 217] on button "Nākamā nodarbība" at bounding box center [301, 219] width 86 height 20
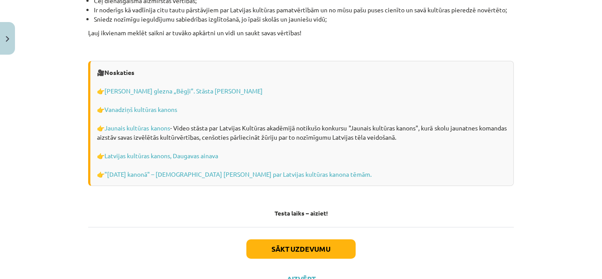
scroll to position [2485, 0]
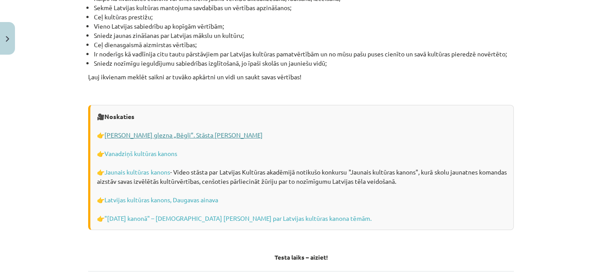
click at [153, 131] on link "[PERSON_NAME] glezna „Bēgļi”. Stāsta [PERSON_NAME]" at bounding box center [184, 135] width 158 height 8
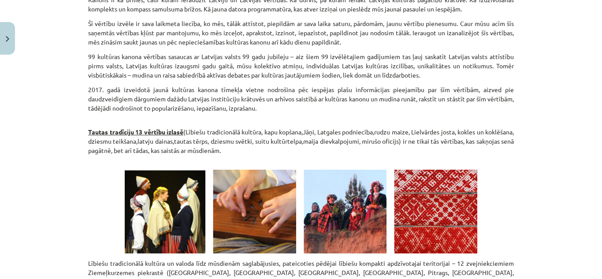
scroll to position [220, 0]
